Goal: Find specific page/section: Find specific page/section

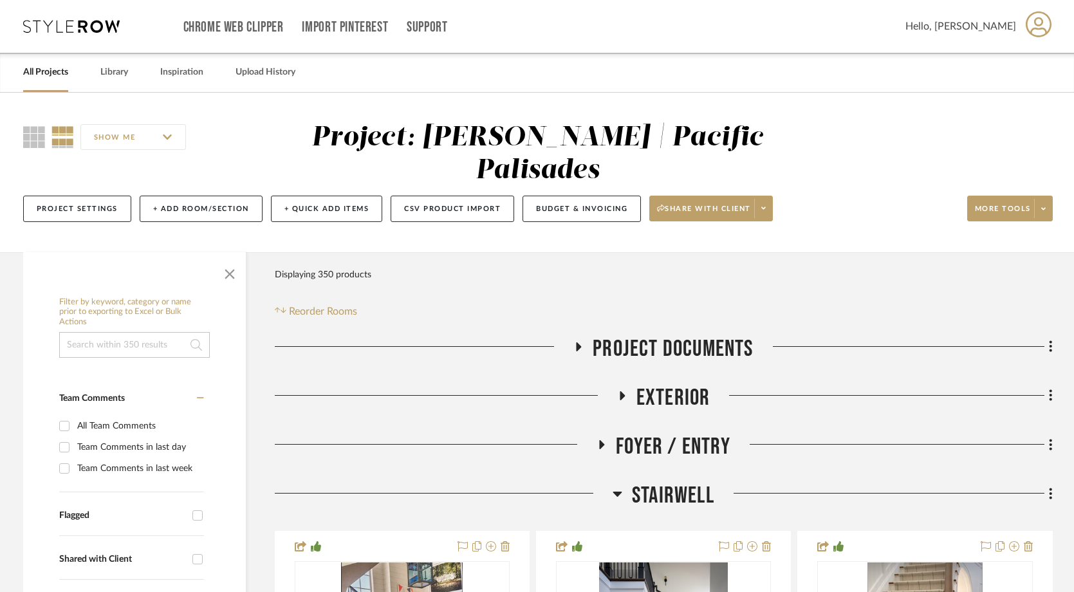
click at [59, 77] on link "All Projects" at bounding box center [45, 72] width 45 height 17
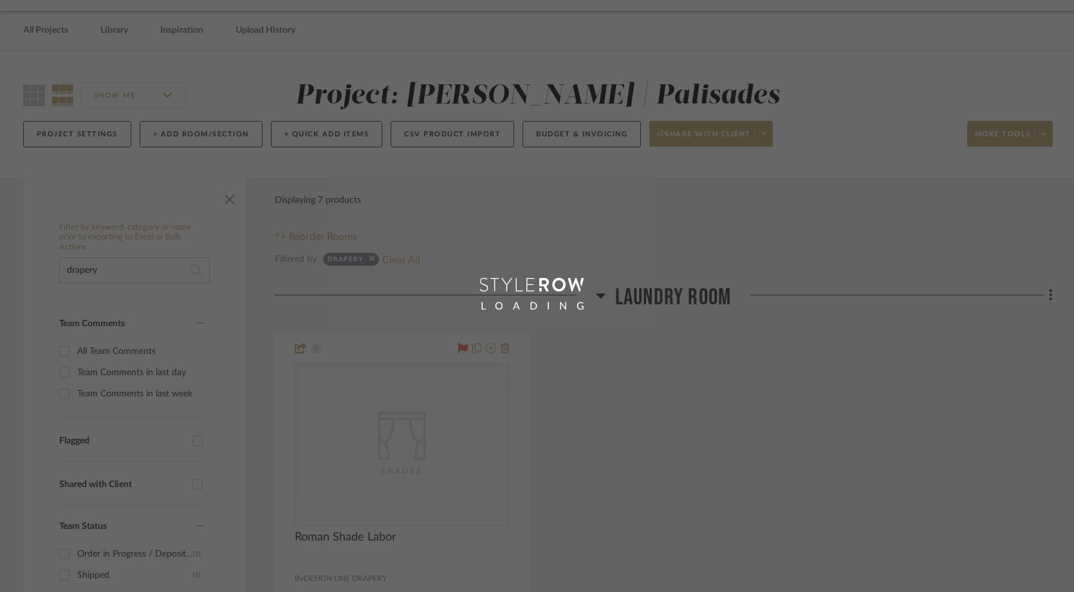
scroll to position [42, 0]
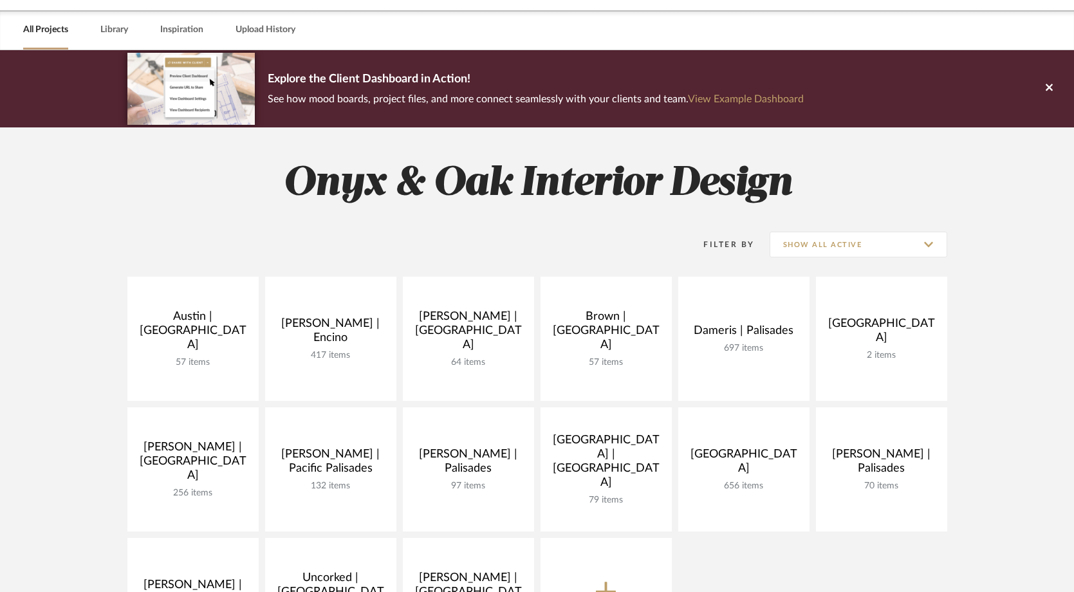
click at [59, 25] on link "All Projects" at bounding box center [45, 29] width 45 height 17
click at [48, 23] on link "All Projects" at bounding box center [45, 29] width 45 height 17
